Goal: Task Accomplishment & Management: Complete application form

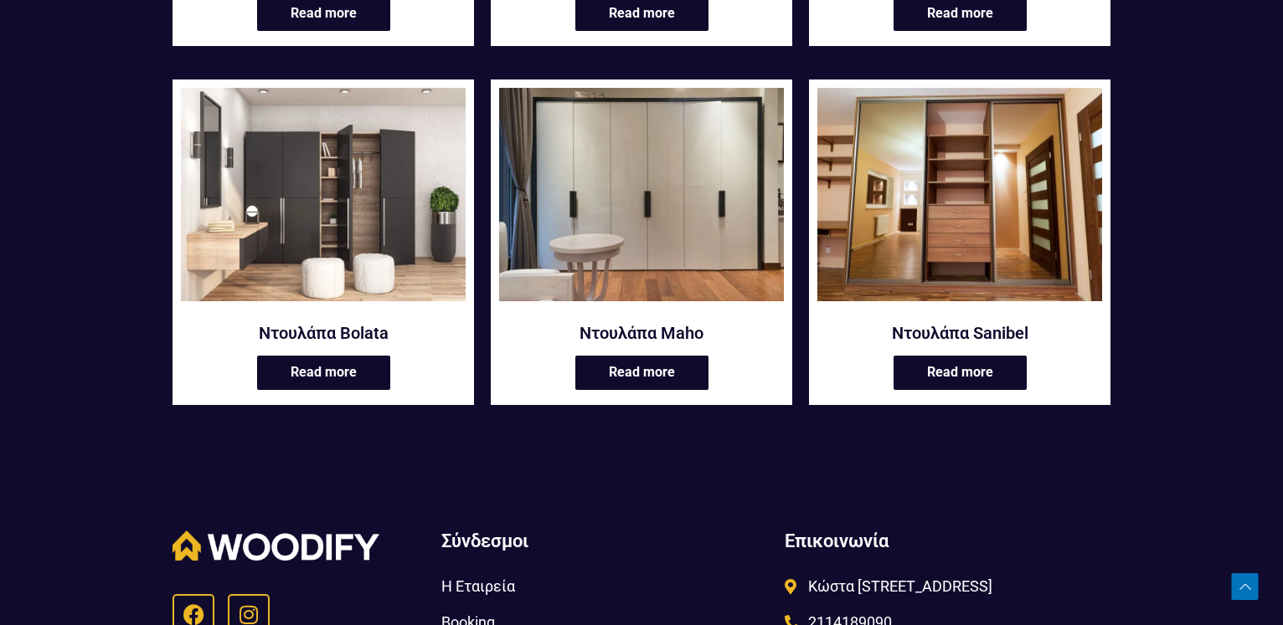
scroll to position [769, 0]
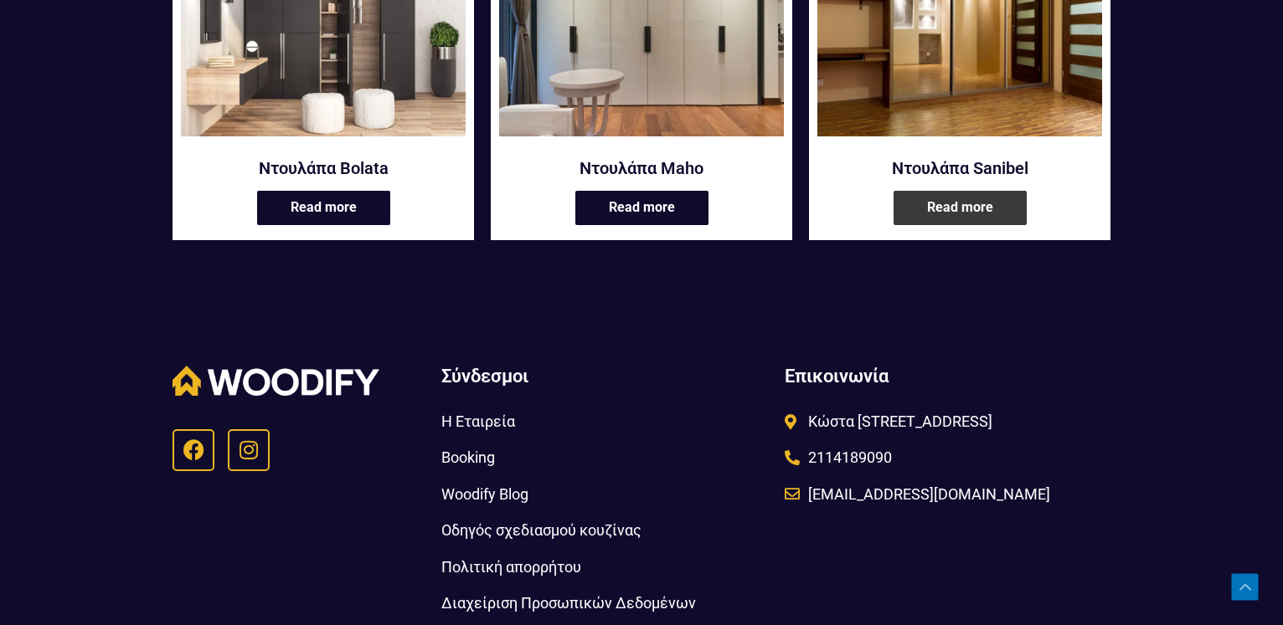
click at [969, 221] on link "Read more" at bounding box center [959, 208] width 133 height 34
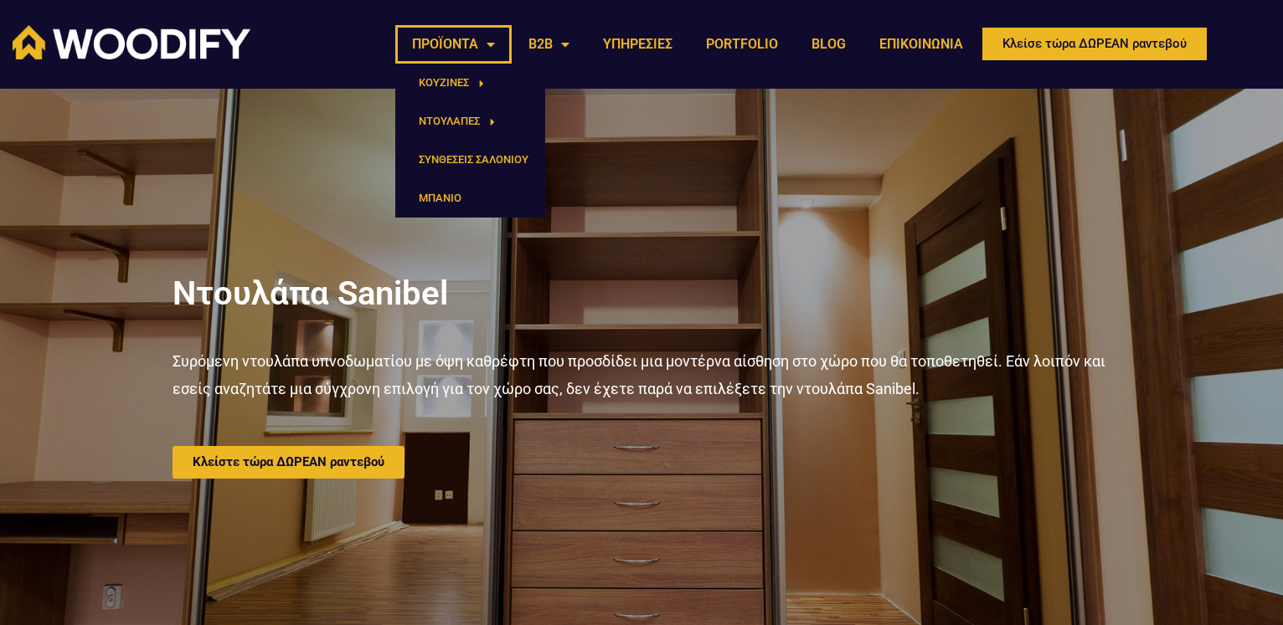
click at [489, 45] on link "ΠΡΟΪΟΝΤΑ" at bounding box center [453, 44] width 116 height 39
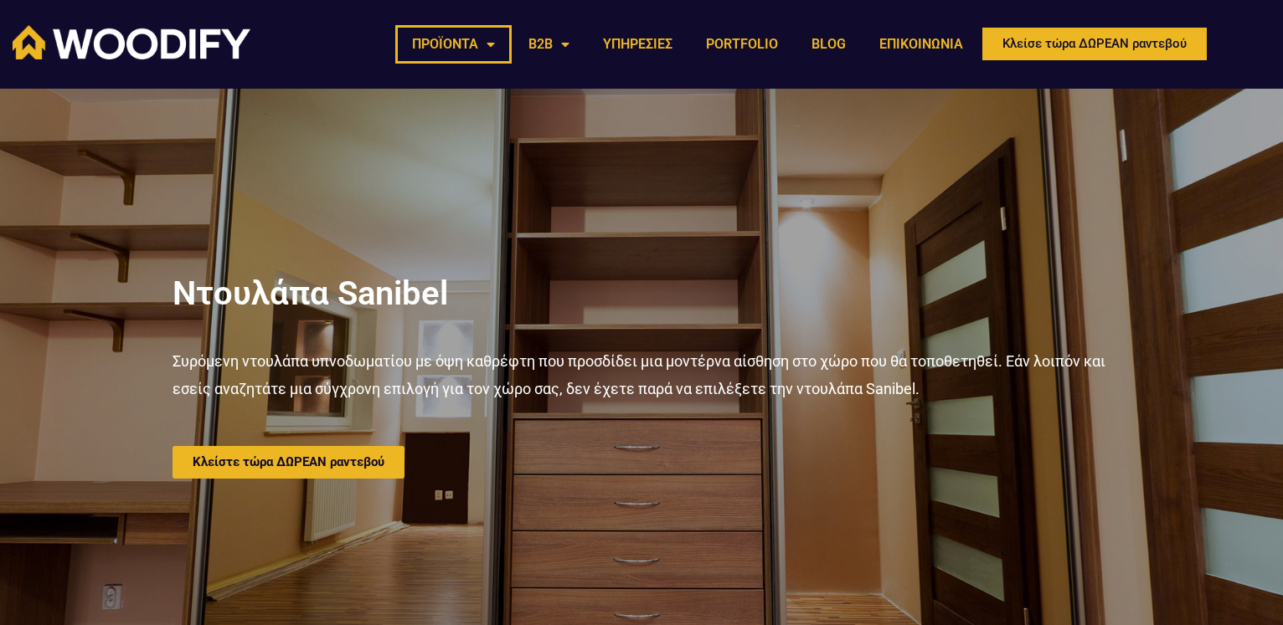
click at [489, 45] on link "ΠΡΟΪΟΝΤΑ" at bounding box center [453, 44] width 116 height 39
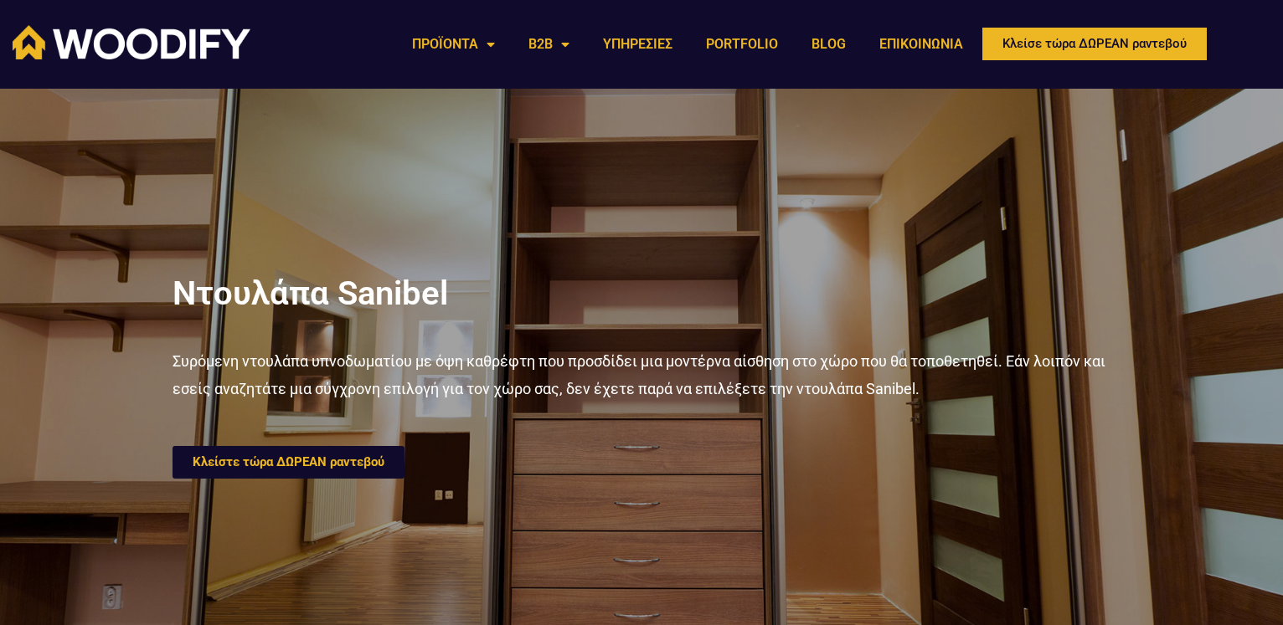
click at [322, 454] on link "Κλείστε τώρα ΔΩΡΕΑΝ ραντεβού" at bounding box center [288, 462] width 232 height 33
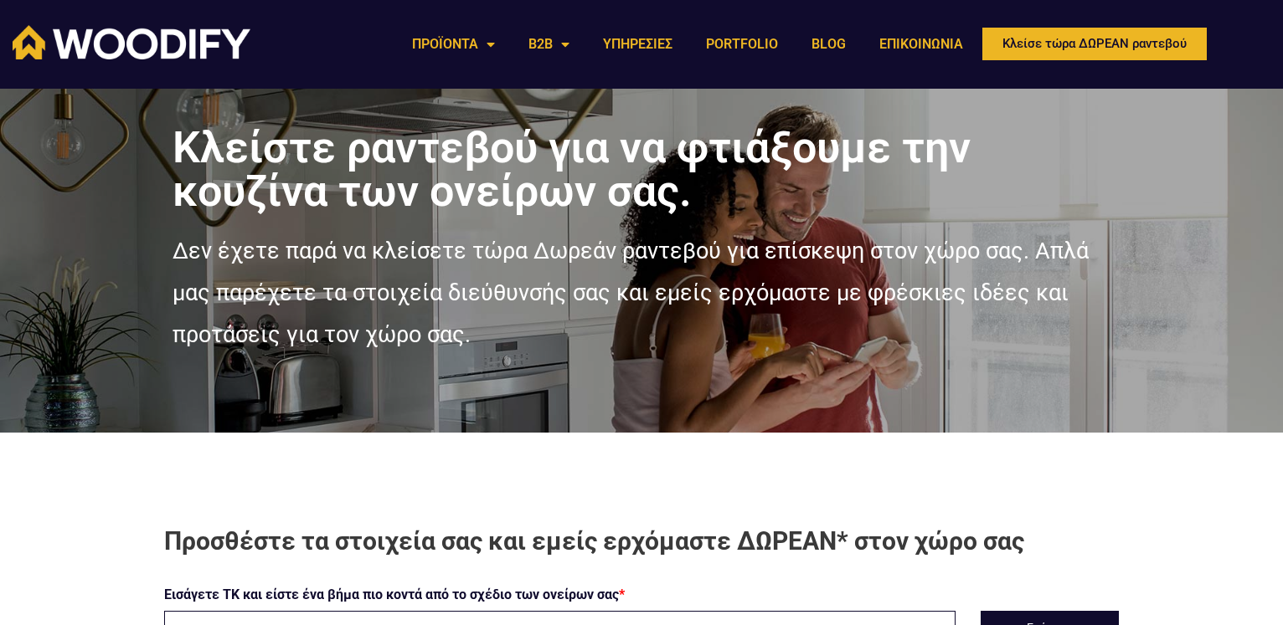
scroll to position [256, 0]
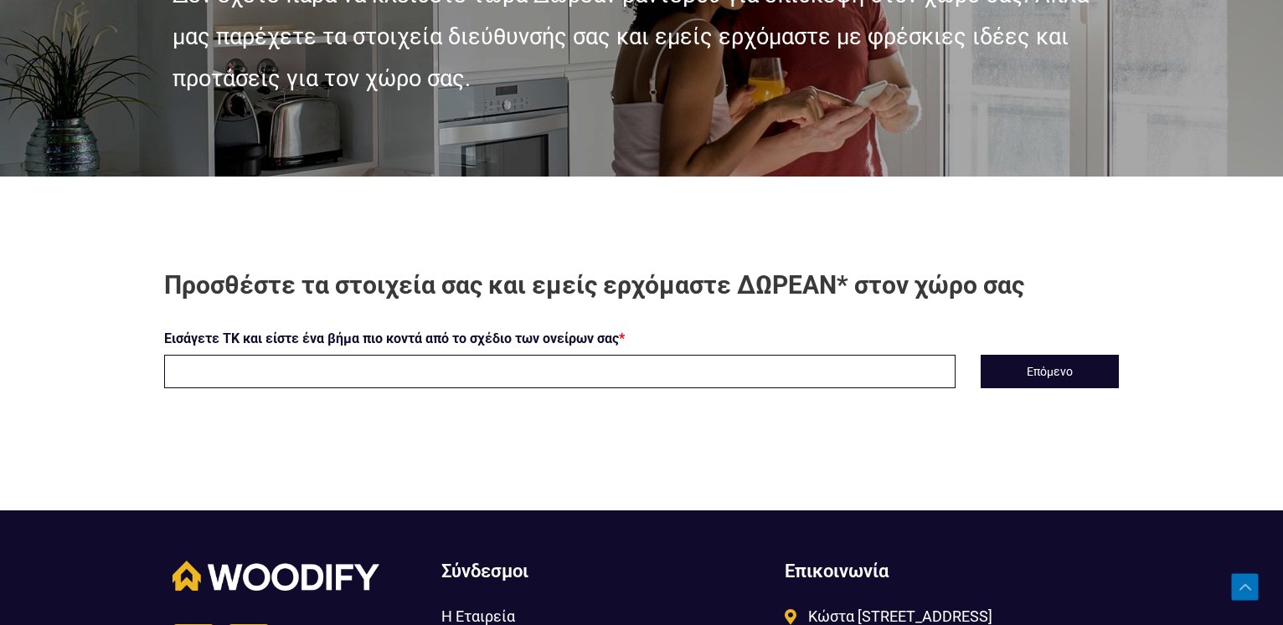
click at [839, 365] on input "text" at bounding box center [559, 371] width 791 height 33
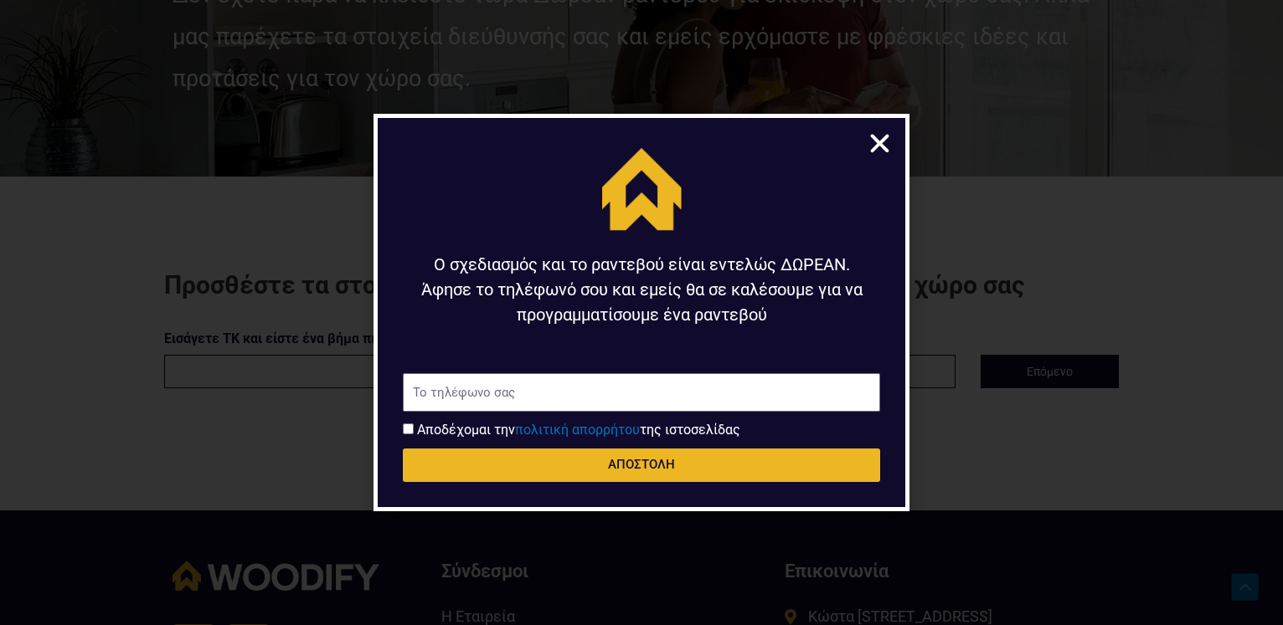
click at [874, 150] on icon "Close" at bounding box center [880, 144] width 26 height 26
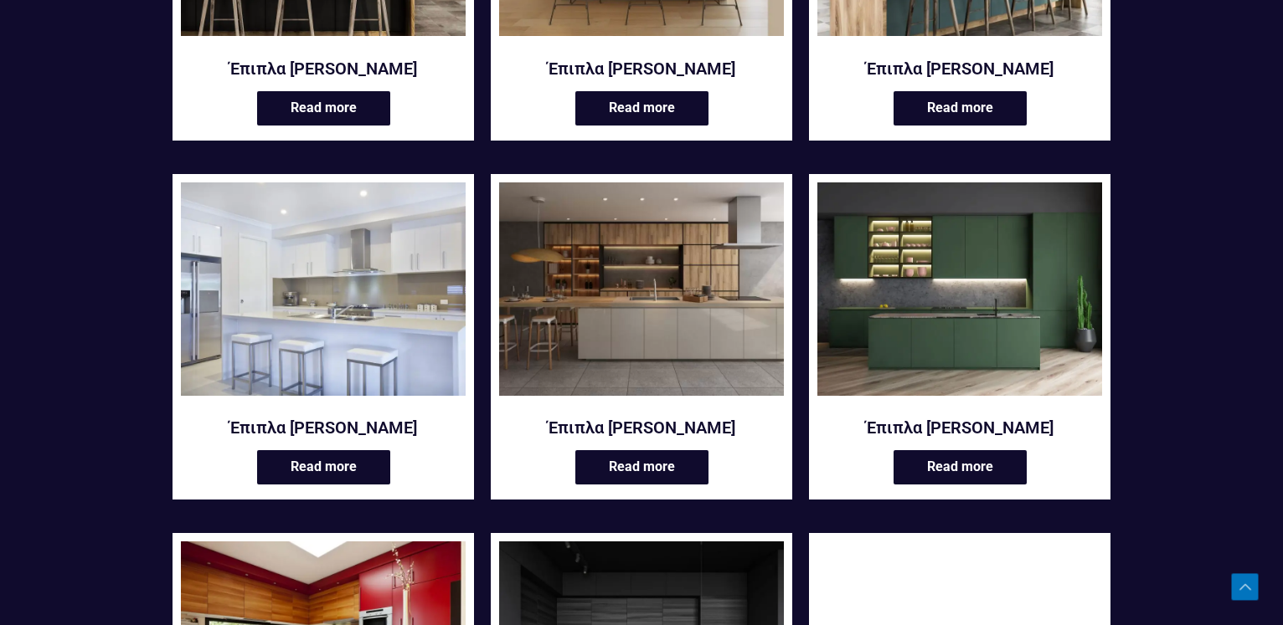
scroll to position [512, 0]
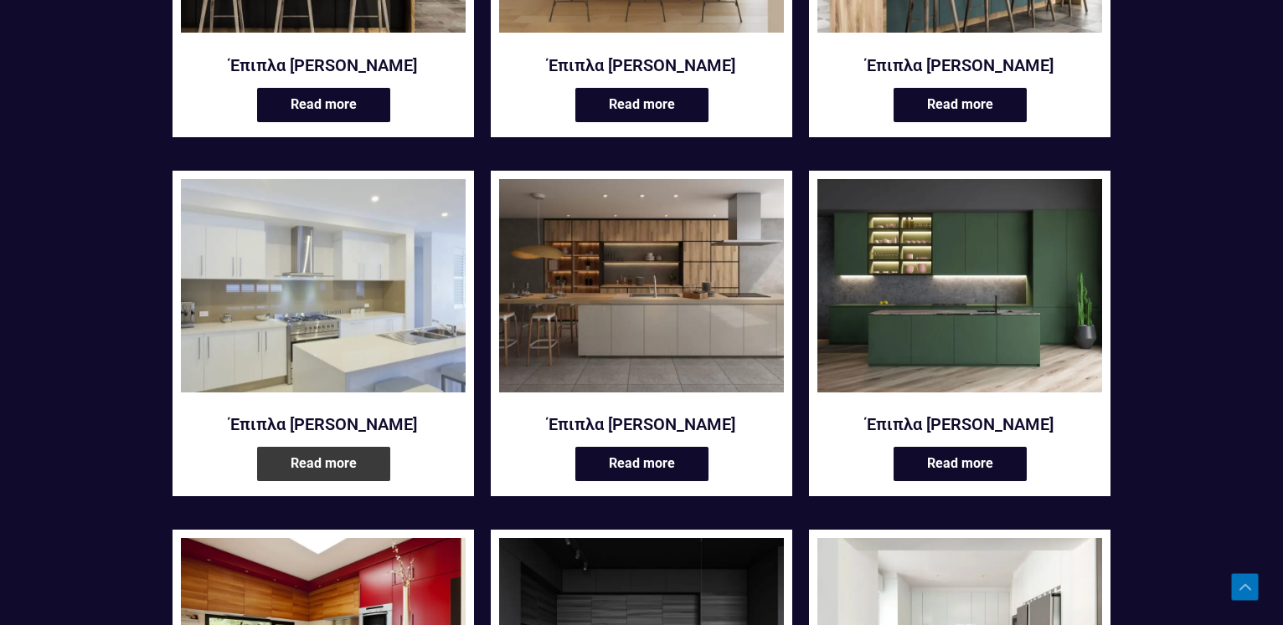
click at [338, 465] on link "Read more" at bounding box center [323, 464] width 133 height 34
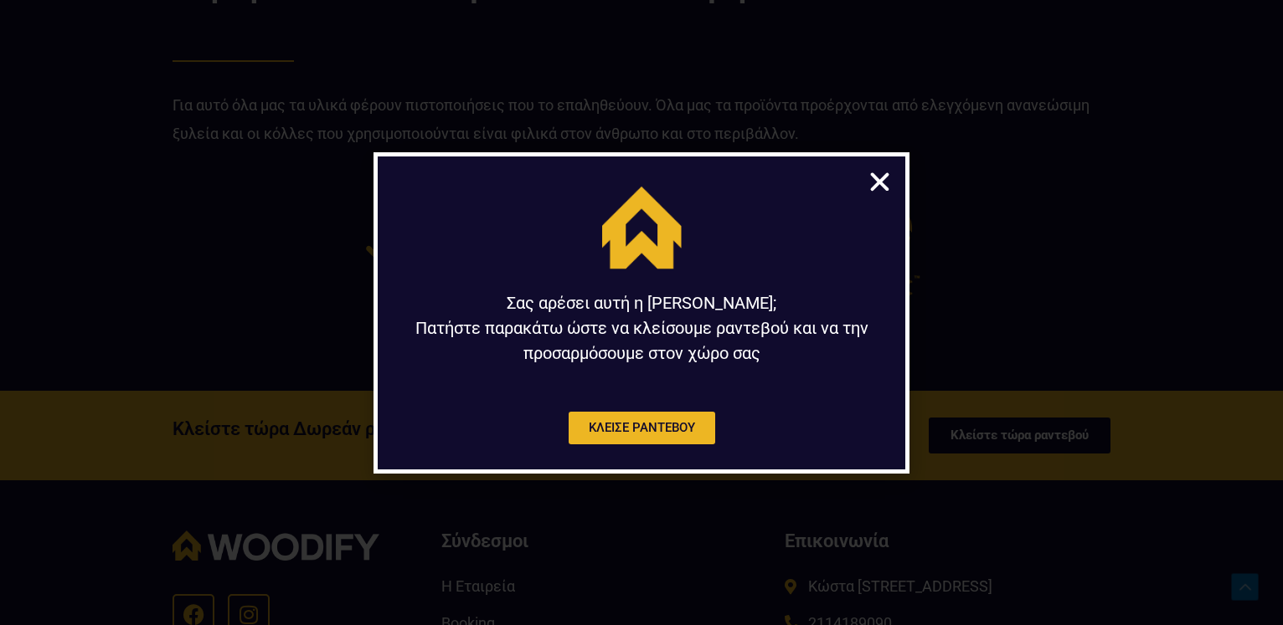
scroll to position [4183, 0]
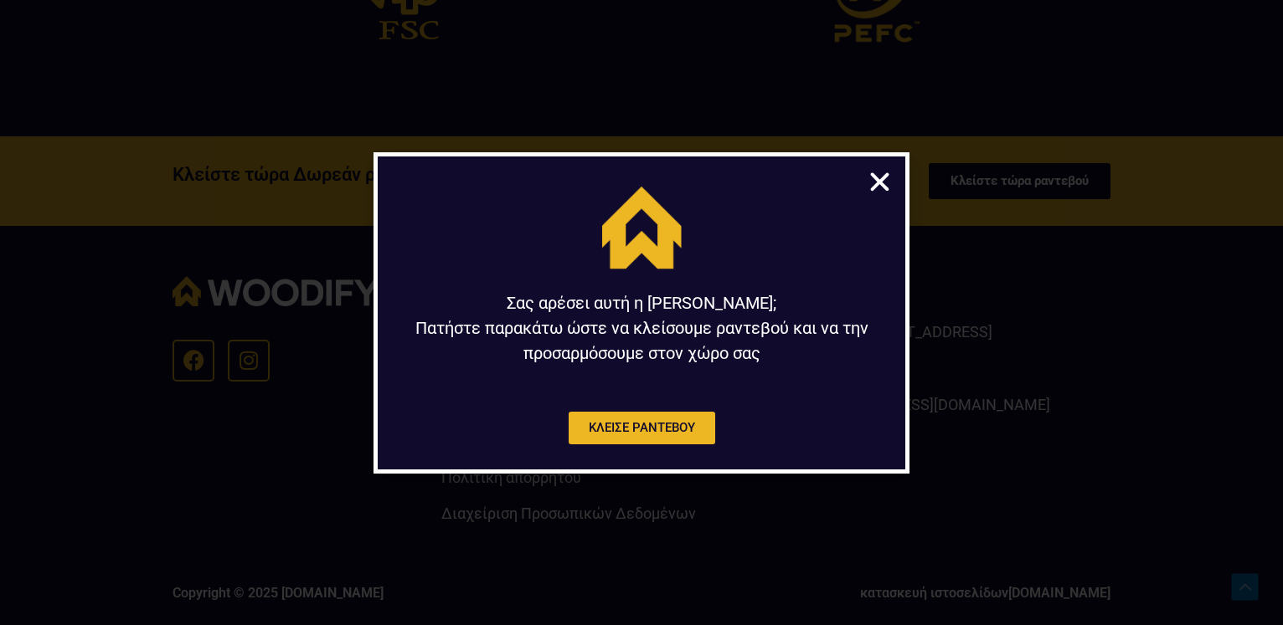
click at [886, 173] on icon "Close" at bounding box center [880, 182] width 26 height 26
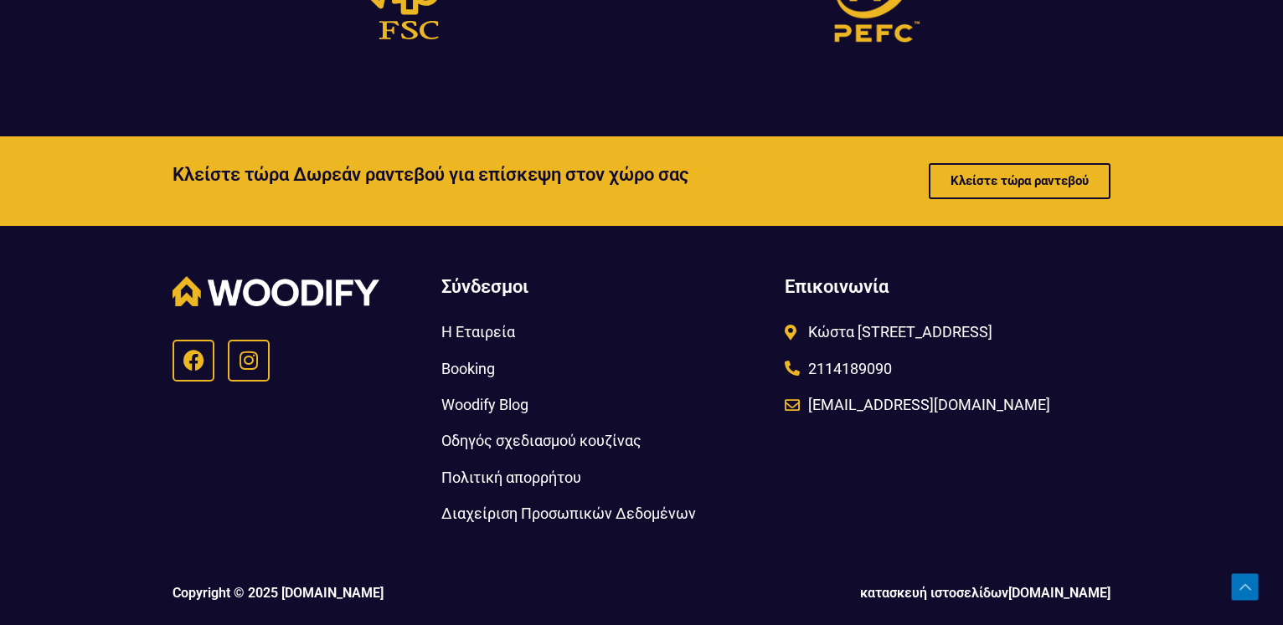
click at [985, 179] on span "Κλείστε τώρα ραντεβού" at bounding box center [1019, 181] width 138 height 13
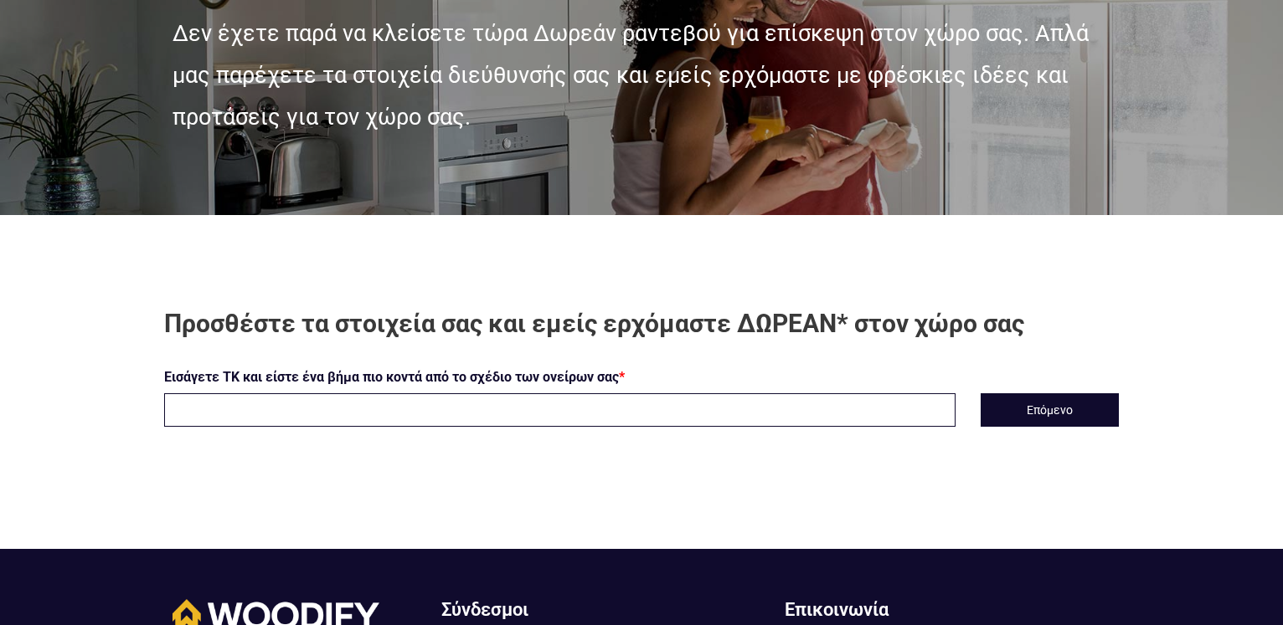
scroll to position [256, 0]
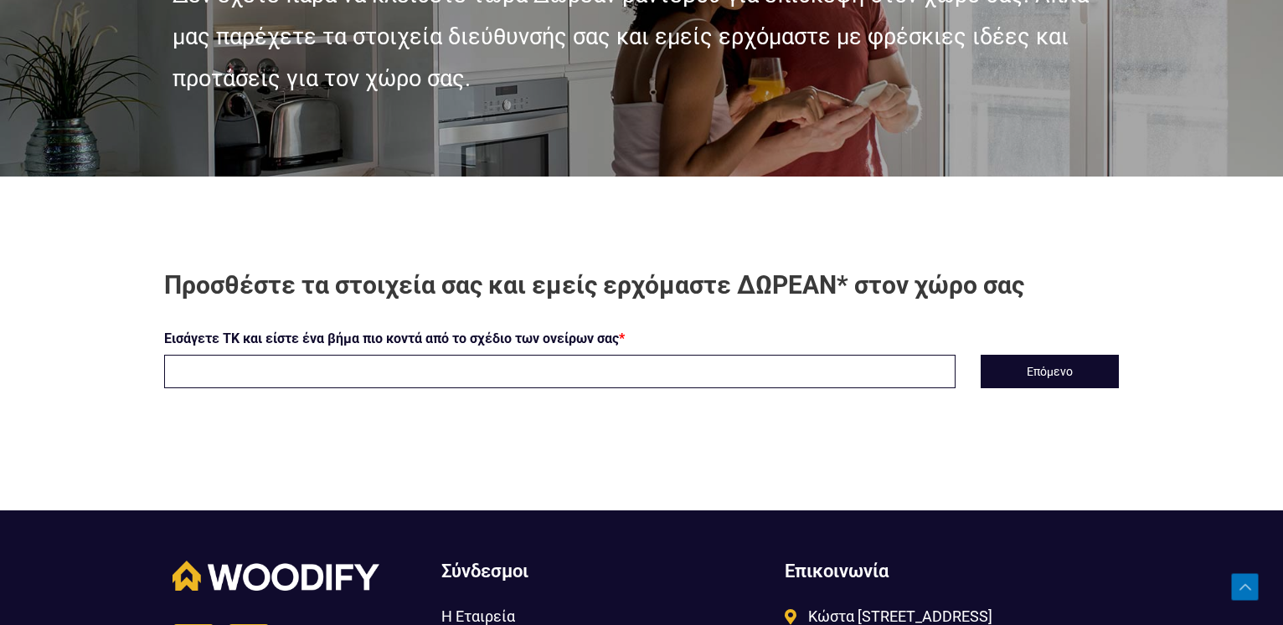
click at [327, 385] on input "text" at bounding box center [559, 371] width 791 height 33
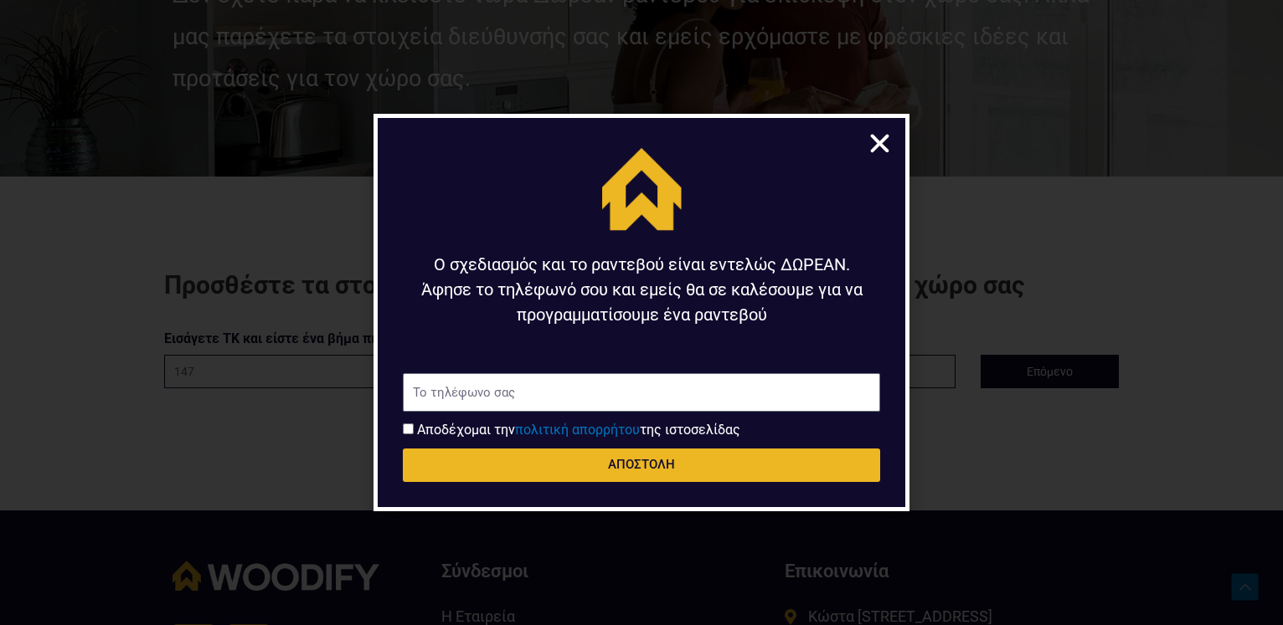
click at [872, 147] on icon "Close" at bounding box center [880, 144] width 26 height 26
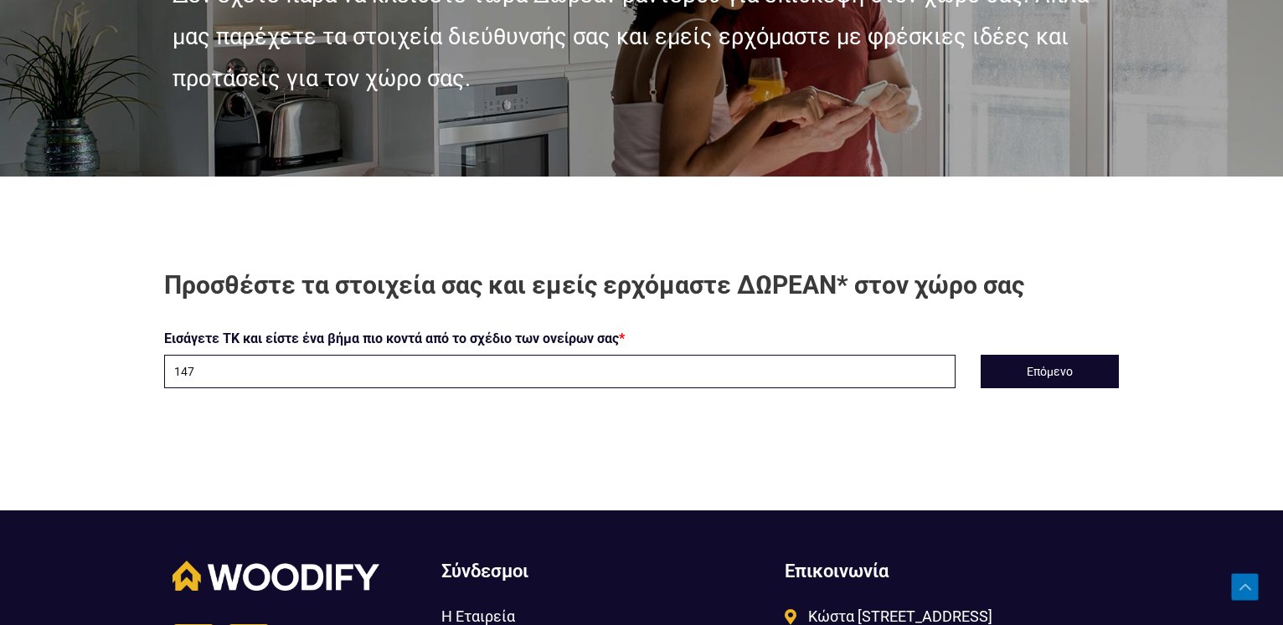
click at [323, 357] on input "147" at bounding box center [559, 371] width 791 height 33
click at [1068, 368] on button "Επόμενο" at bounding box center [1049, 371] width 138 height 33
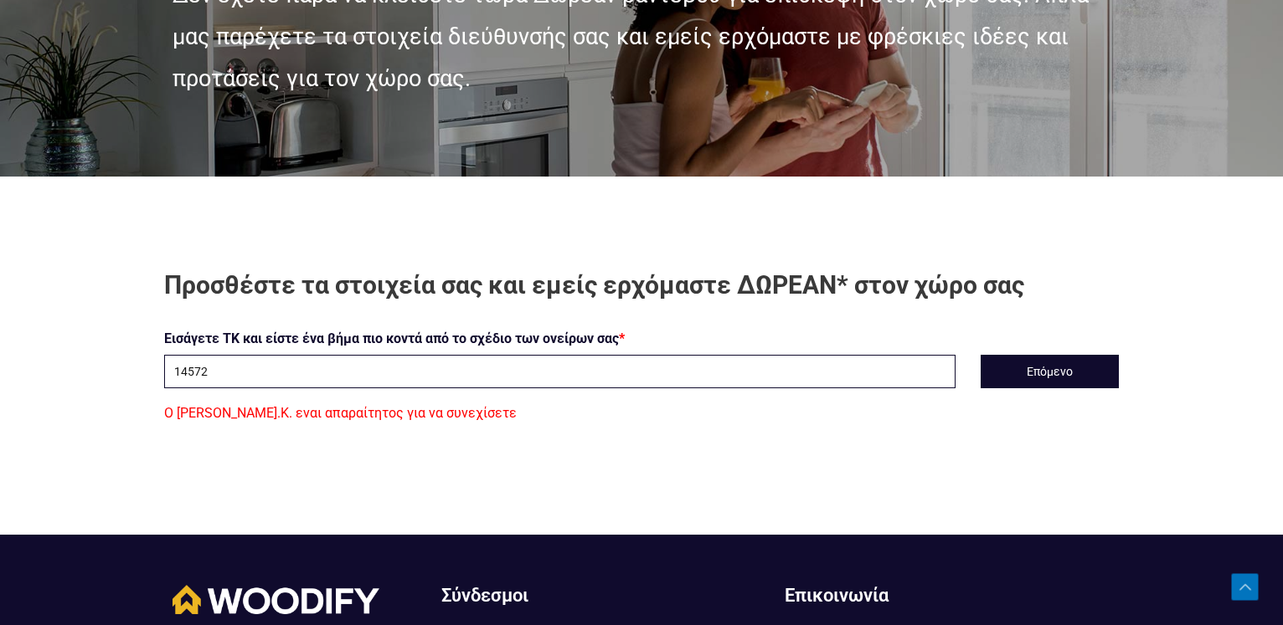
click at [182, 368] on input "14572" at bounding box center [559, 371] width 791 height 33
click at [186, 372] on input "14572" at bounding box center [559, 371] width 791 height 33
type input "14 572"
click at [1006, 368] on button "Επόμενο" at bounding box center [1049, 371] width 138 height 33
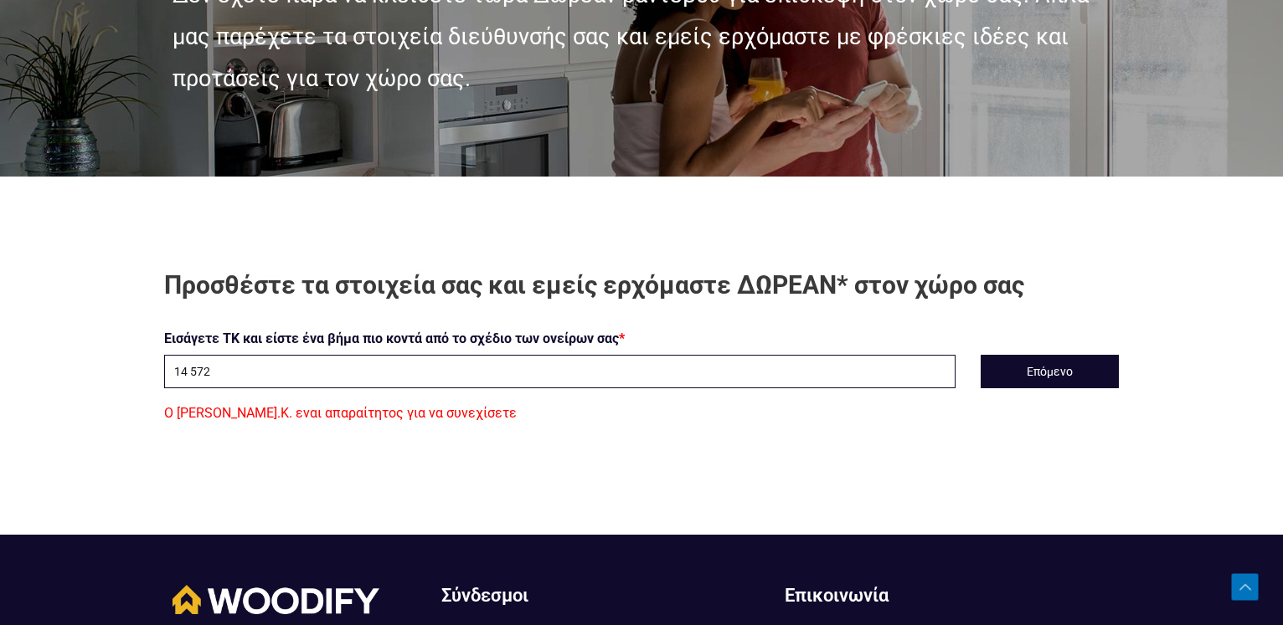
click at [287, 378] on input "14 572" at bounding box center [559, 371] width 791 height 33
click at [1060, 363] on button "Επόμενο" at bounding box center [1049, 371] width 138 height 33
click at [190, 367] on input "145 72" at bounding box center [559, 371] width 791 height 33
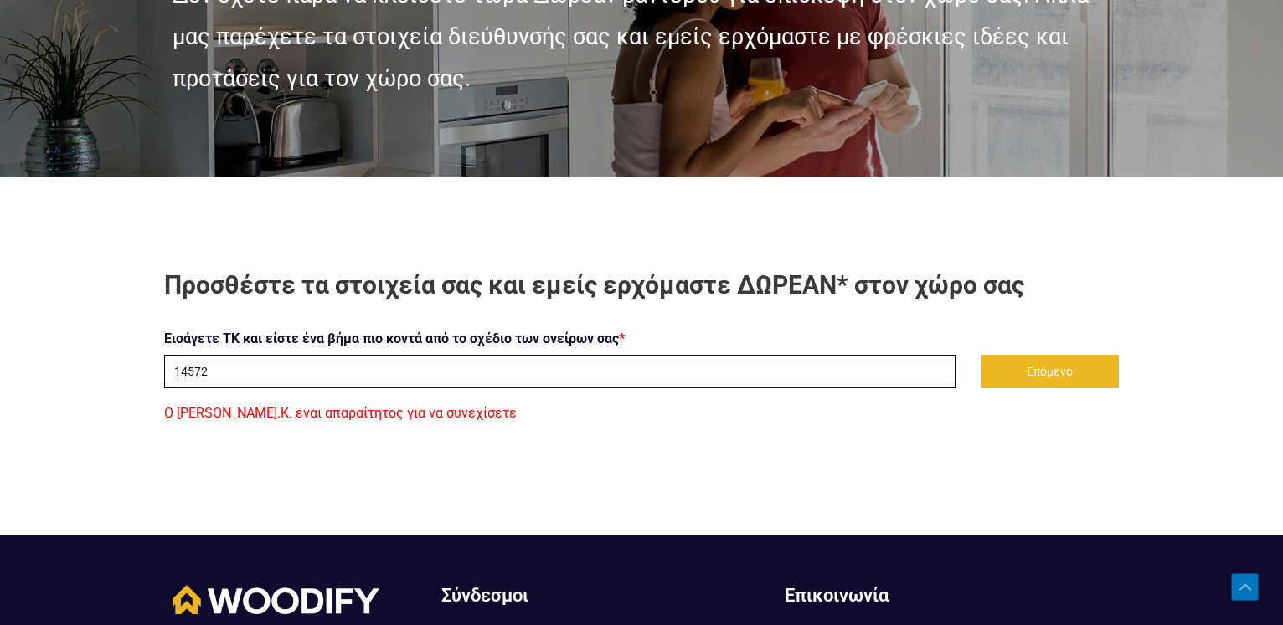
type input "14572"
click at [1039, 385] on button "Επόμενο" at bounding box center [1049, 371] width 138 height 33
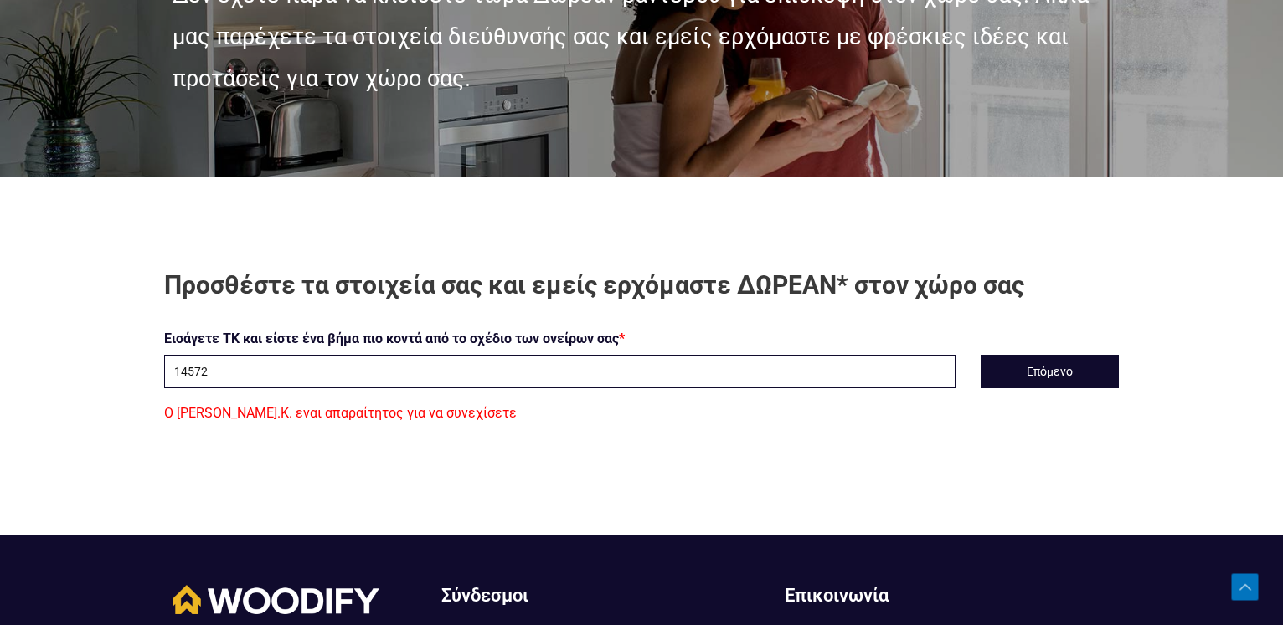
click at [580, 359] on input "14572" at bounding box center [559, 371] width 791 height 33
type input "14572"
click at [1016, 376] on button "Επόμενο" at bounding box center [1049, 371] width 138 height 33
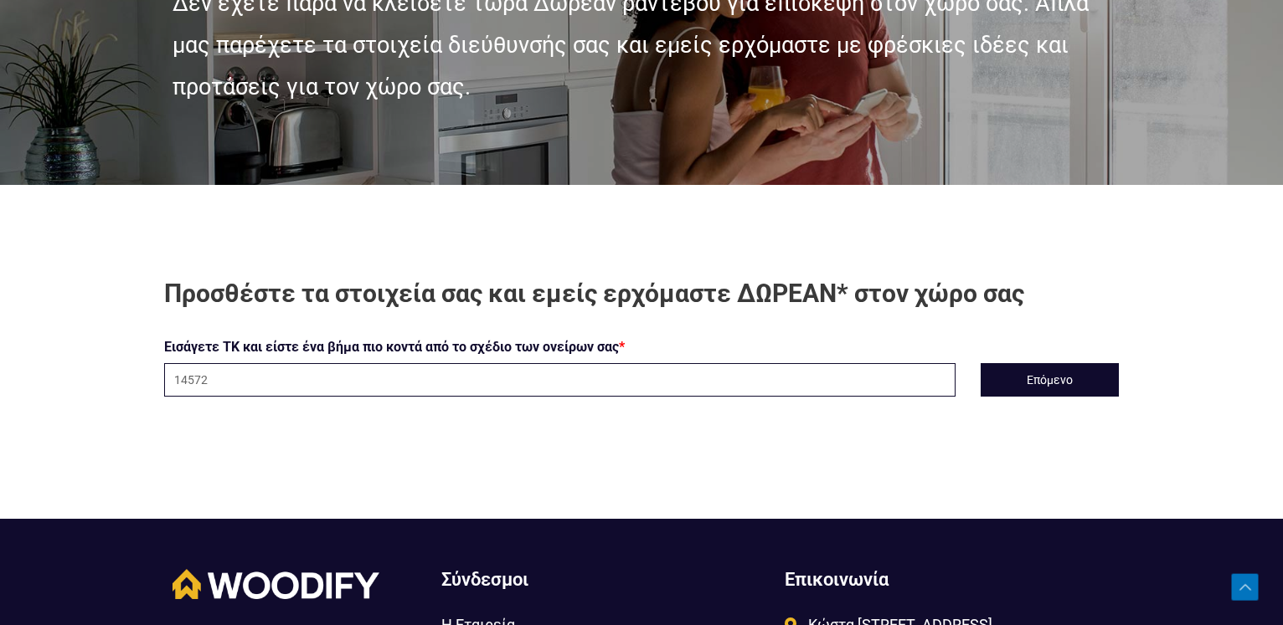
scroll to position [256, 0]
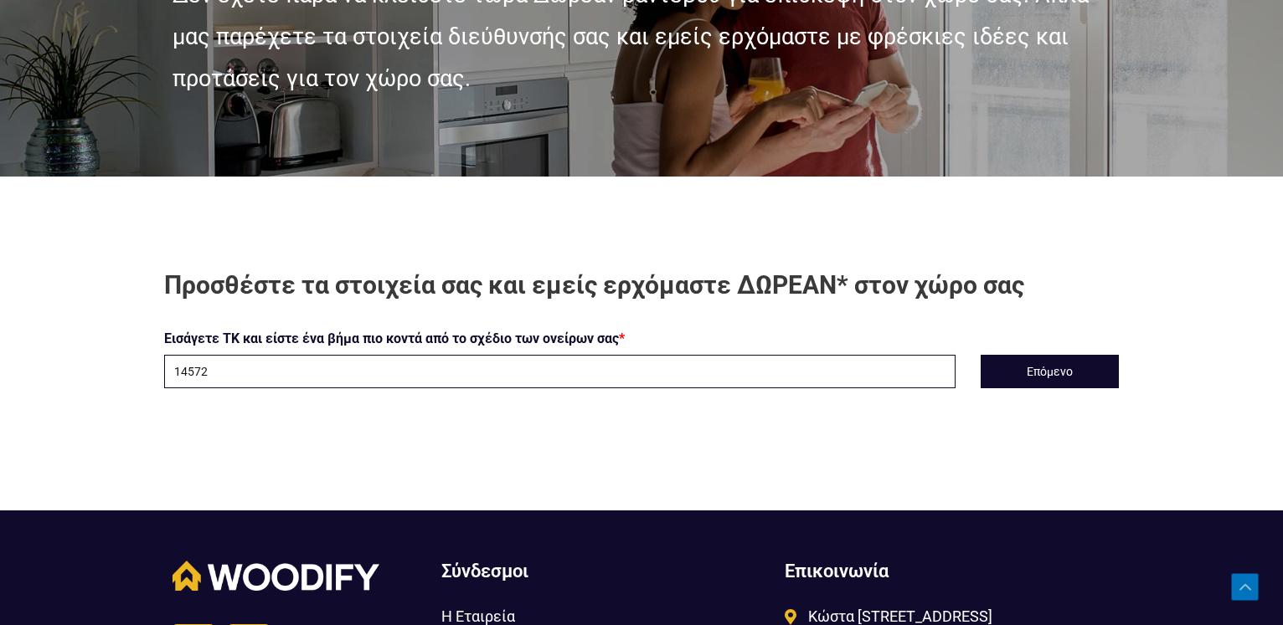
click at [240, 373] on input "14572" at bounding box center [559, 371] width 791 height 33
click at [239, 371] on input "14572" at bounding box center [559, 371] width 791 height 33
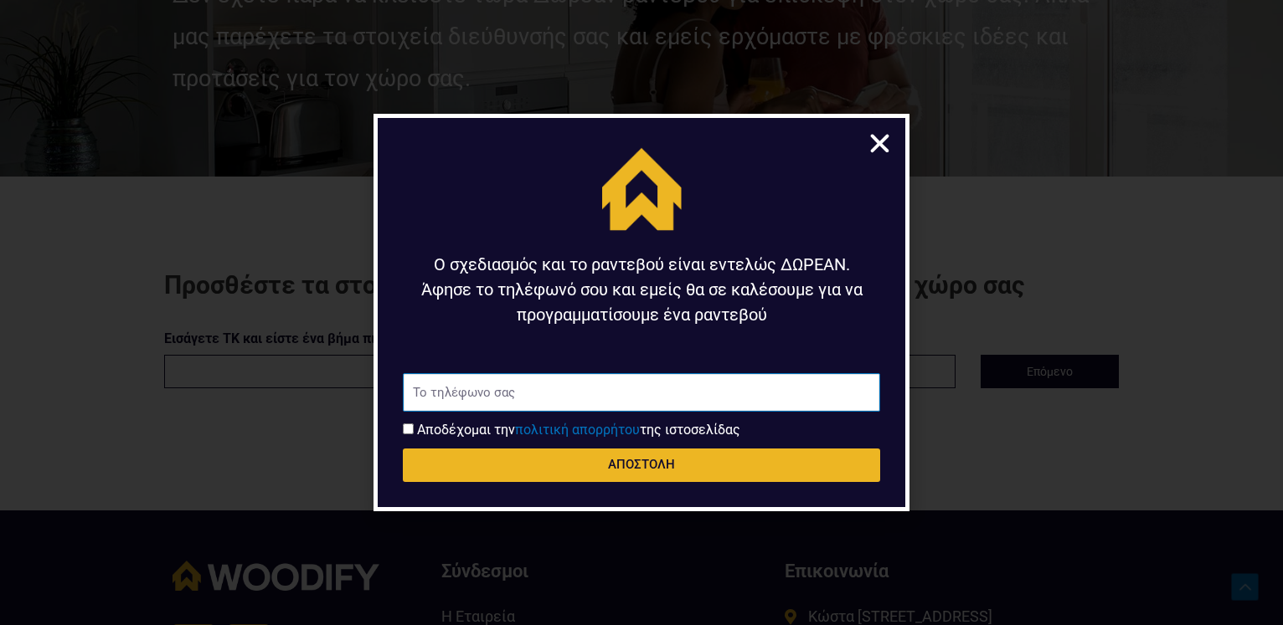
click at [608, 394] on input "Τηλέφωνο" at bounding box center [641, 392] width 477 height 39
click at [410, 424] on input "Αποδοχή όρων χρήσης" at bounding box center [408, 429] width 11 height 11
checkbox input "true"
click at [438, 386] on input "Τηλέφωνο" at bounding box center [641, 392] width 477 height 39
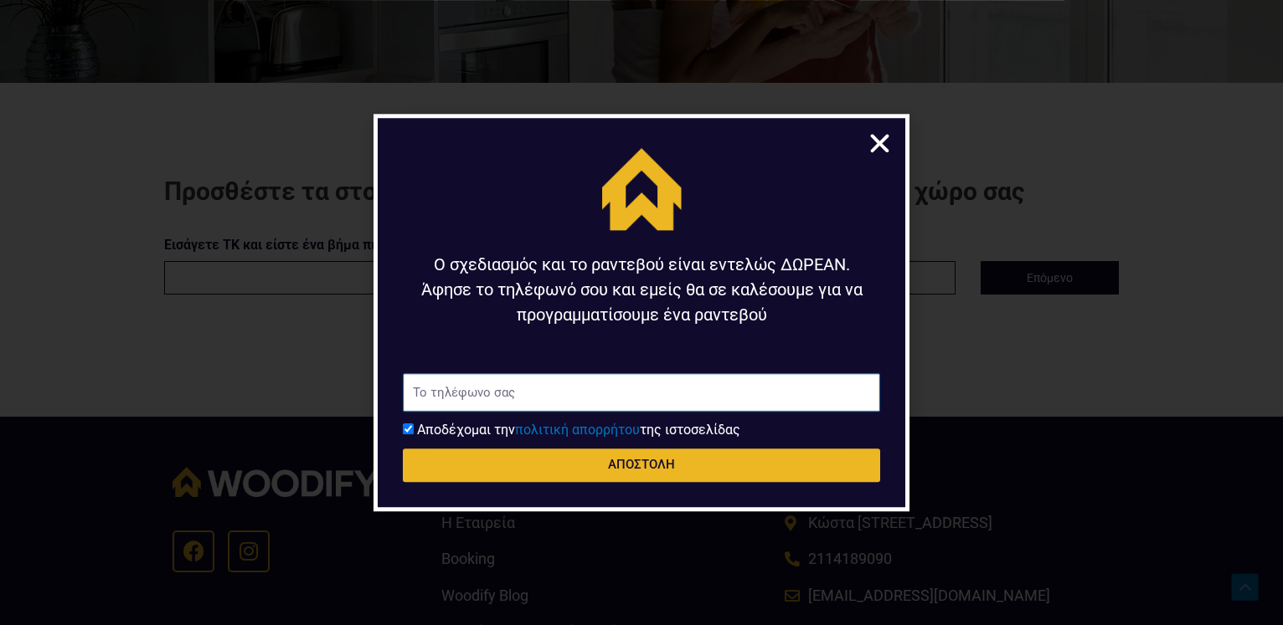
scroll to position [427, 0]
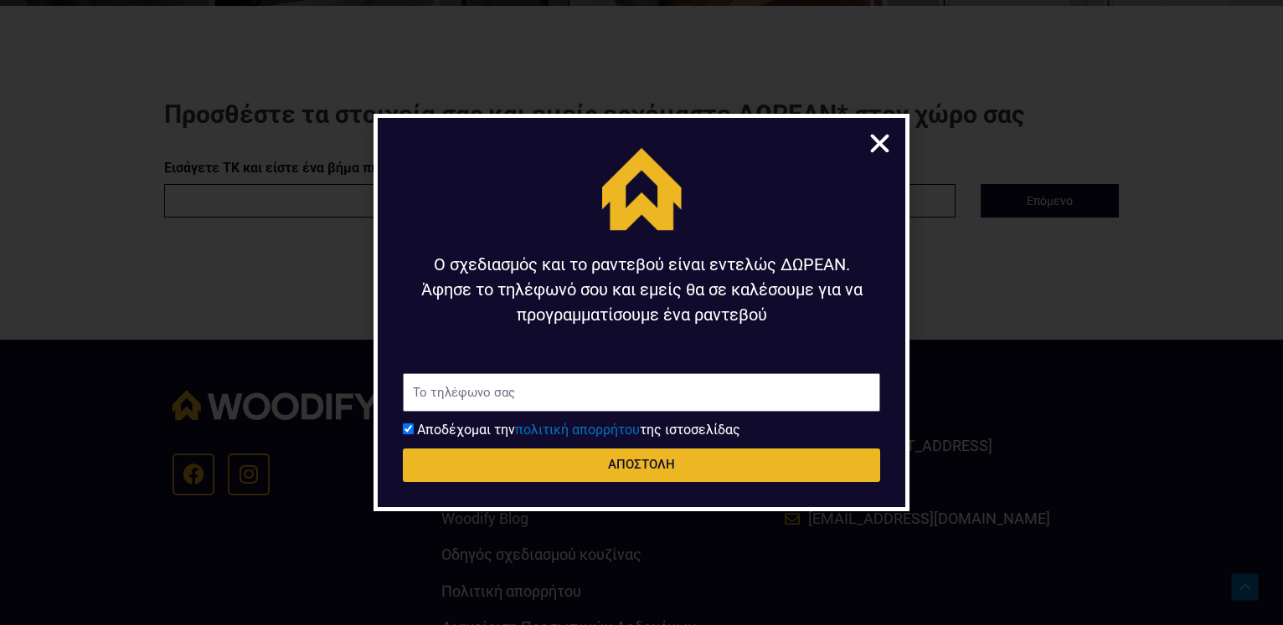
click at [888, 141] on icon "Close" at bounding box center [880, 144] width 26 height 26
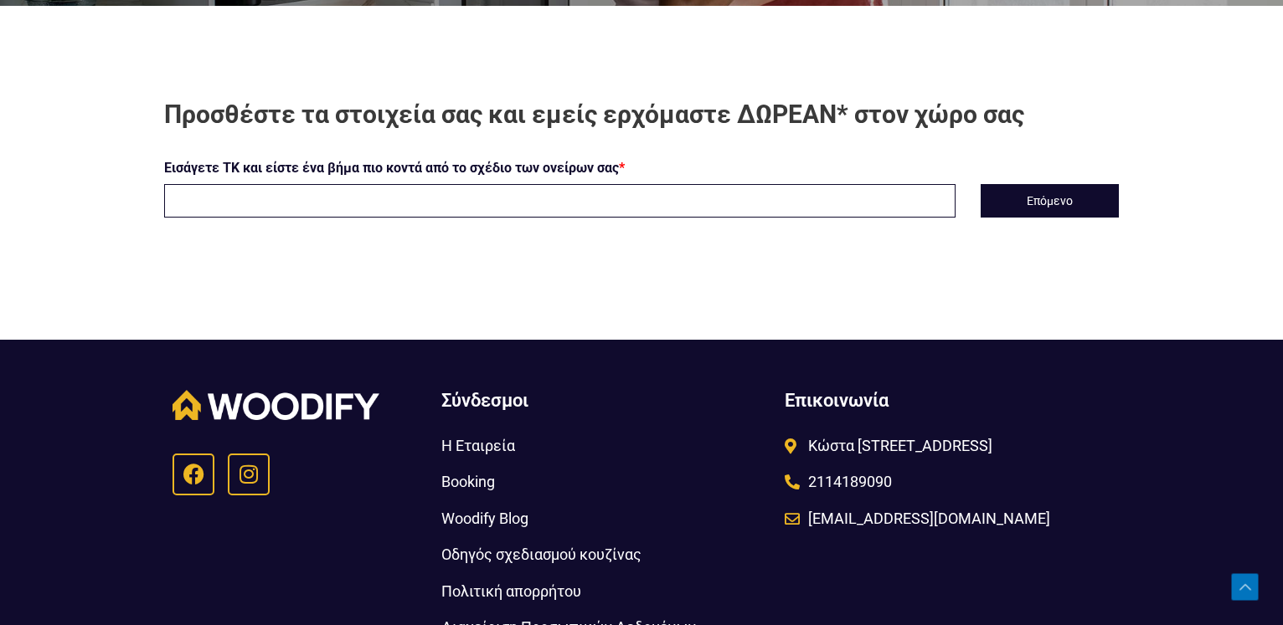
click at [532, 554] on span "Οδηγός σχεδιασμού κουζίνας" at bounding box center [541, 555] width 200 height 28
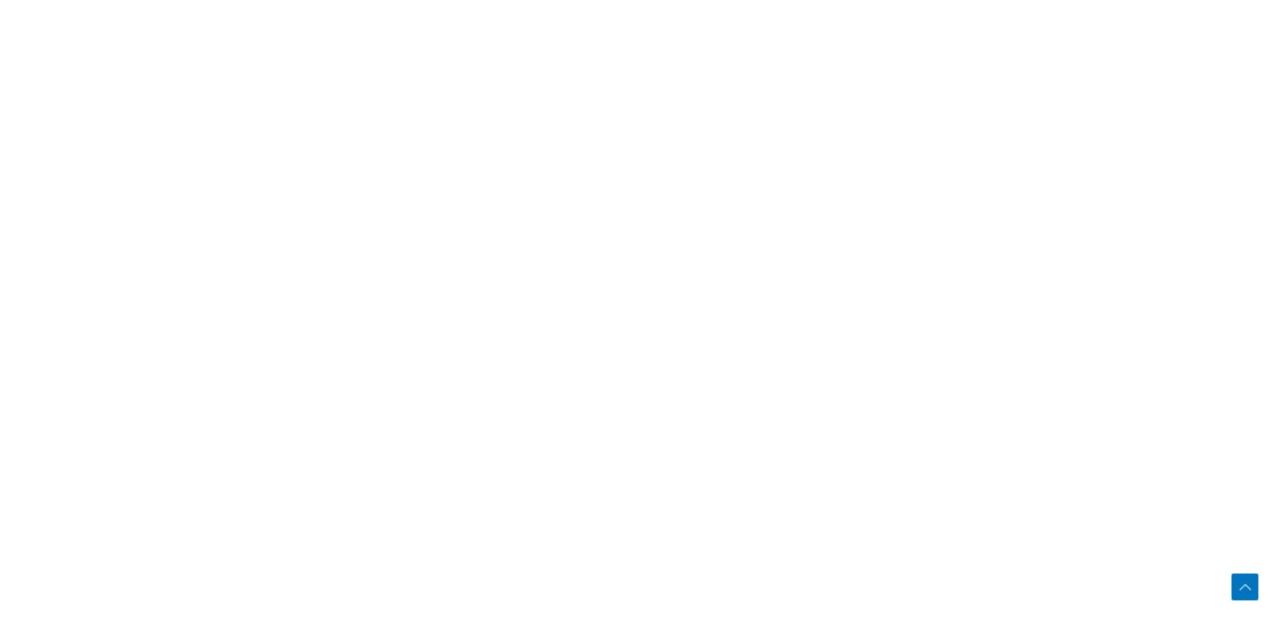
scroll to position [1623, 0]
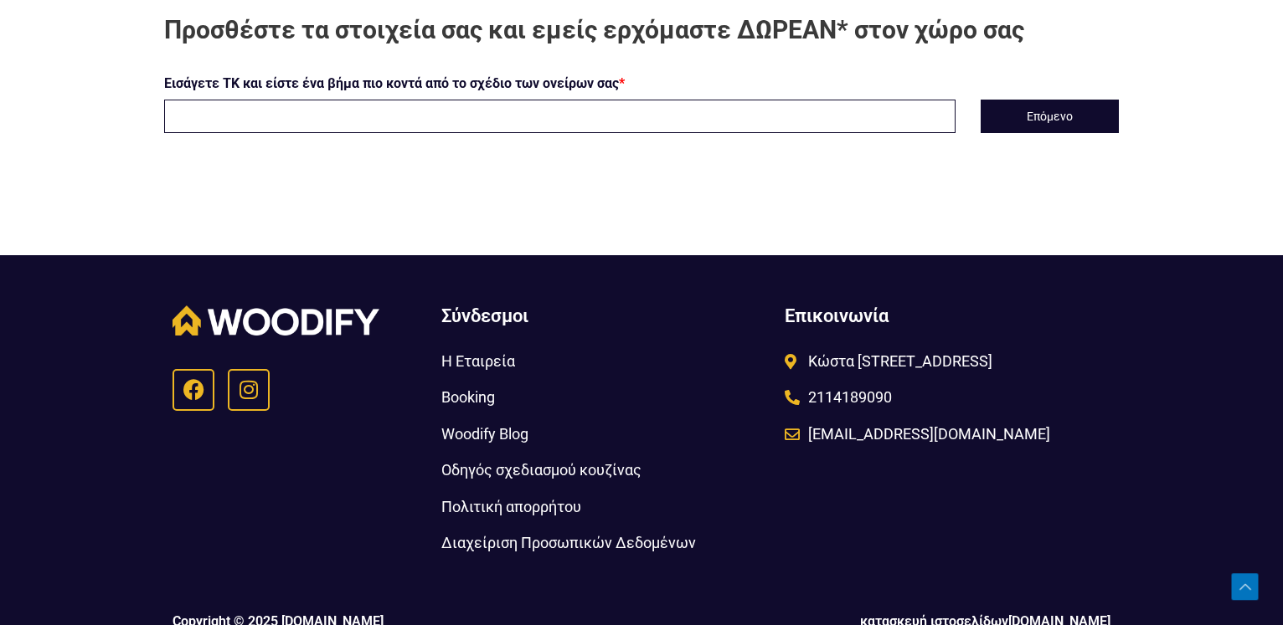
scroll to position [541, 0]
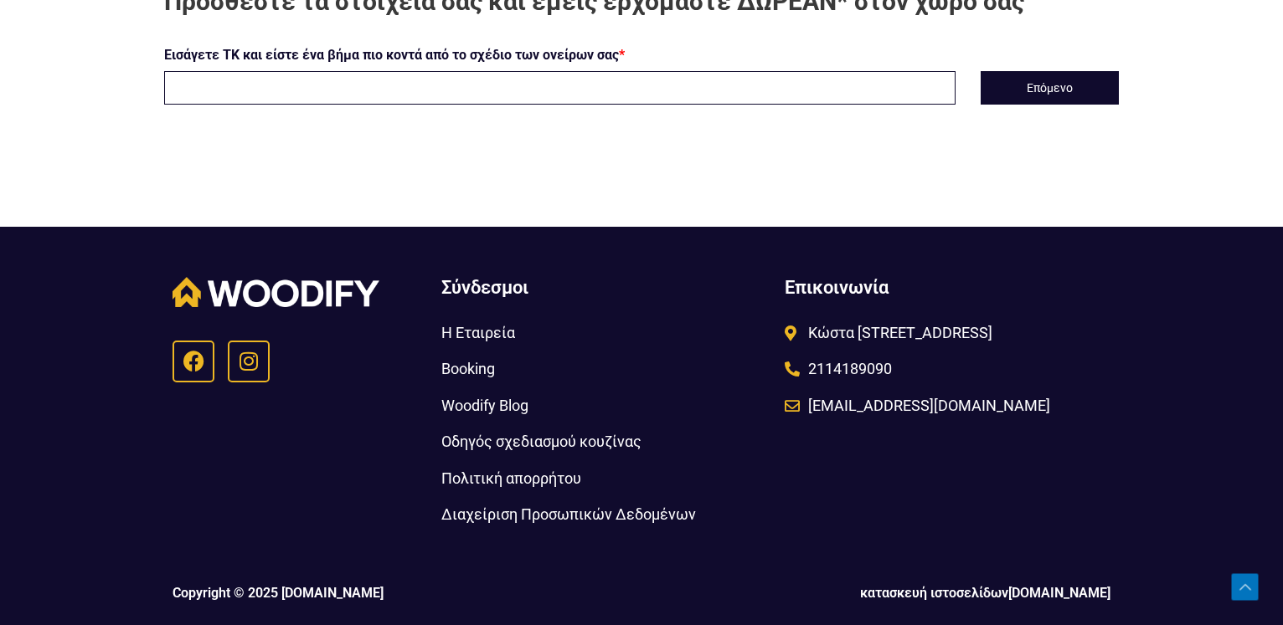
click at [515, 442] on span "Οδηγός σχεδιασμού κουζίνας" at bounding box center [541, 442] width 200 height 28
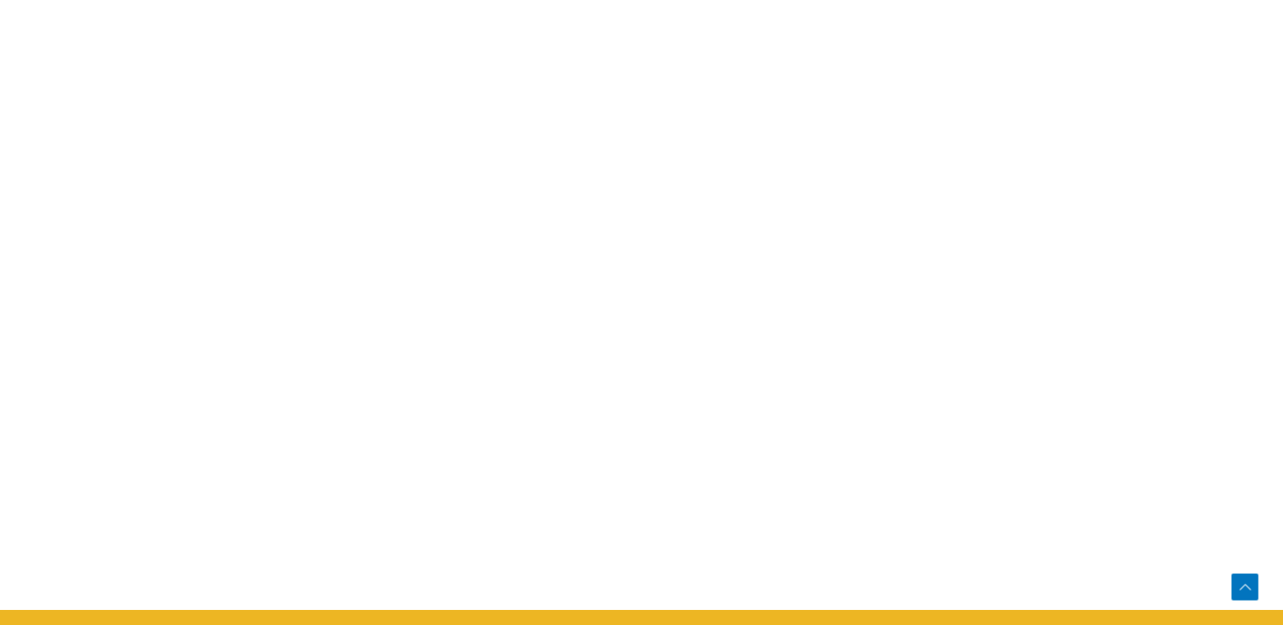
scroll to position [1457, 0]
